Goal: Information Seeking & Learning: Learn about a topic

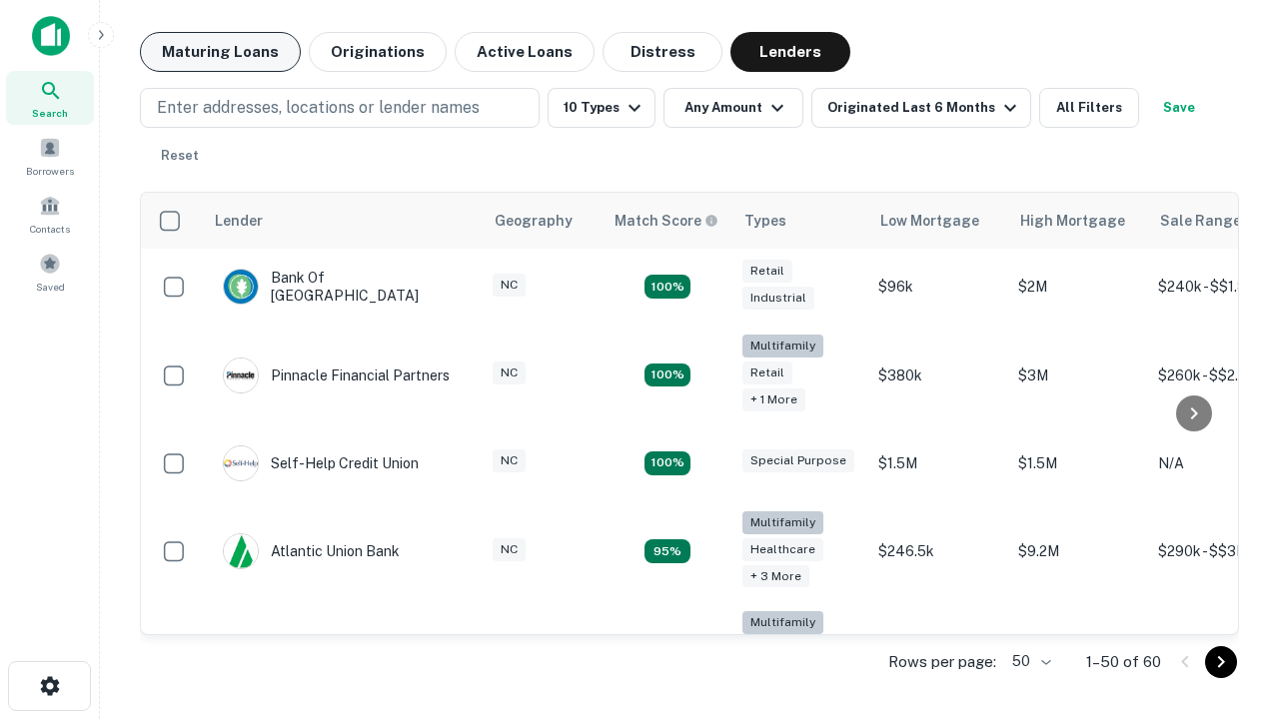
click at [220, 52] on button "Maturing Loans" at bounding box center [220, 52] width 161 height 40
